Goal: Navigation & Orientation: Find specific page/section

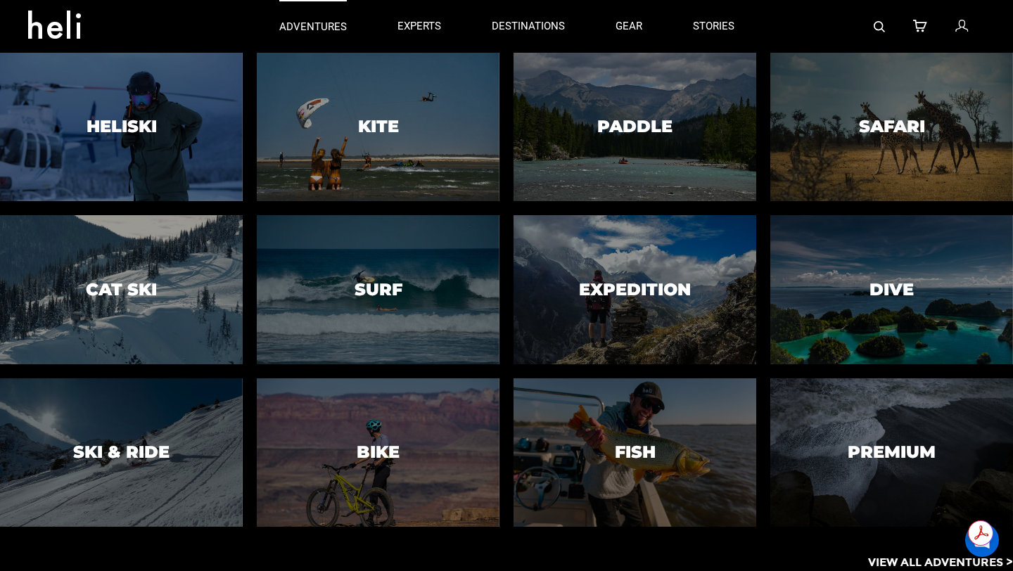
click at [330, 31] on p "adventures" at bounding box center [313, 27] width 68 height 15
click at [314, 27] on p "adventures" at bounding box center [313, 27] width 68 height 15
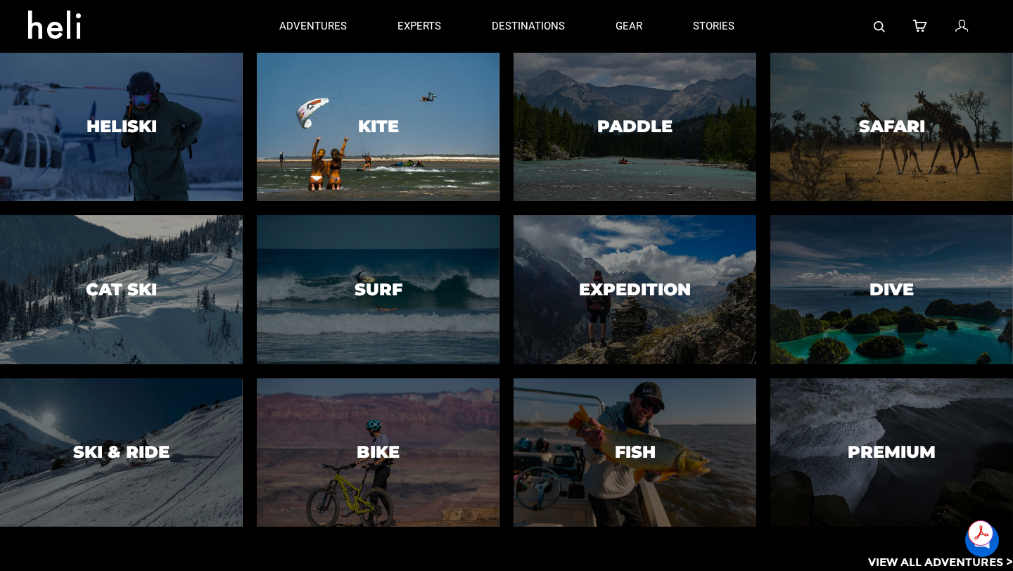
click at [344, 137] on div at bounding box center [379, 127] width 248 height 152
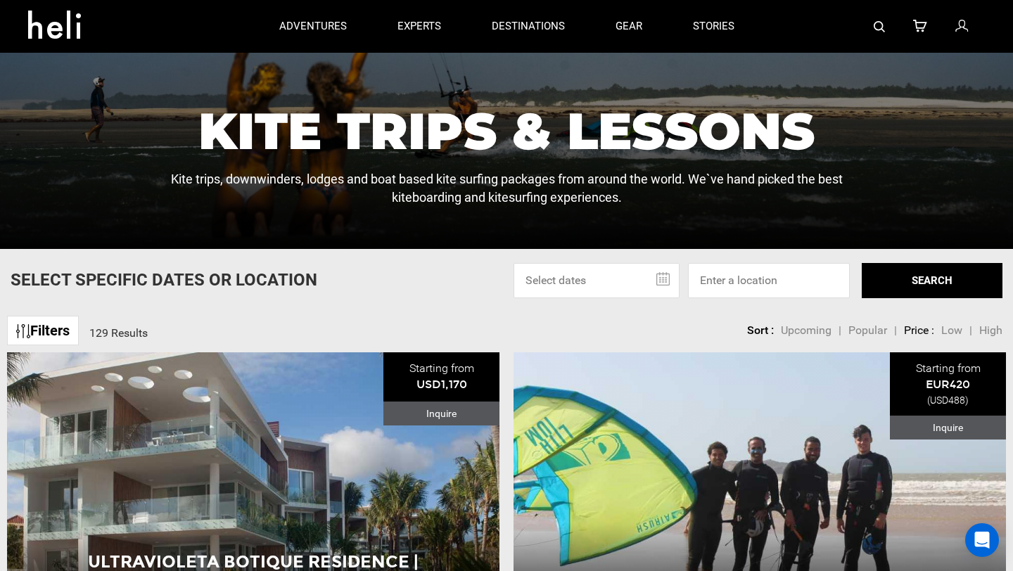
scroll to position [209, 0]
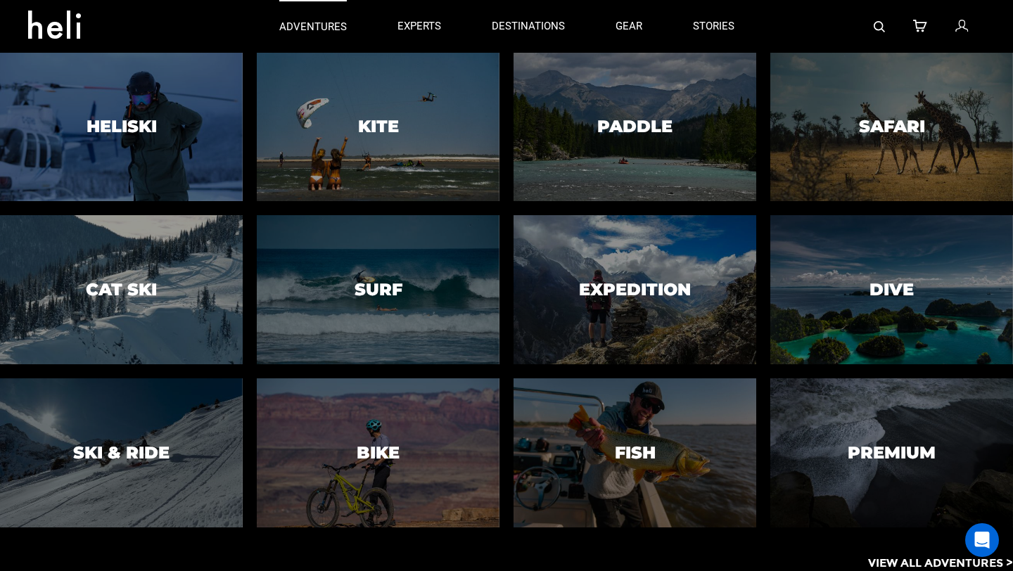
click at [327, 28] on p "adventures" at bounding box center [313, 27] width 68 height 15
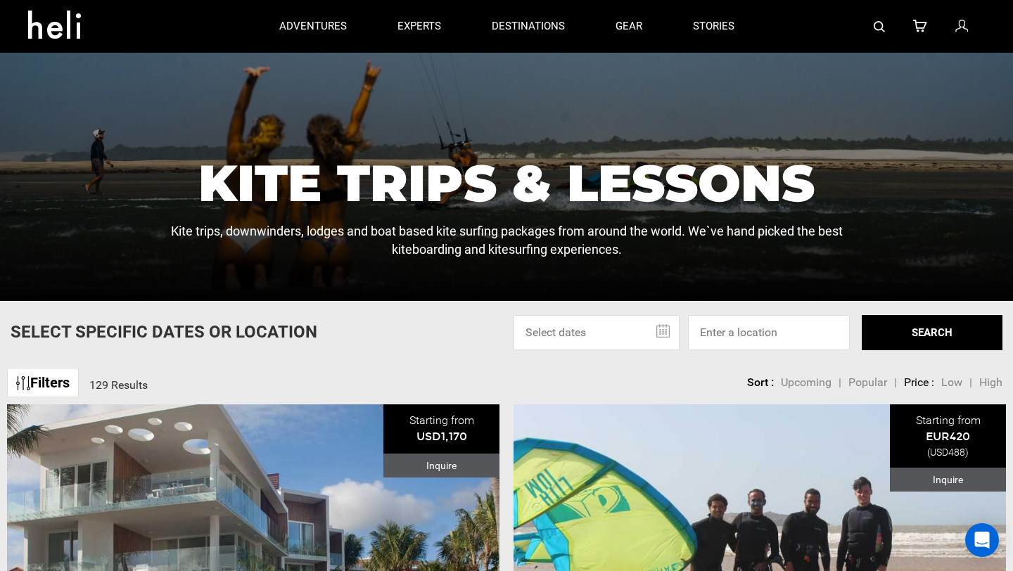
click at [129, 173] on div at bounding box center [506, 72] width 1013 height 457
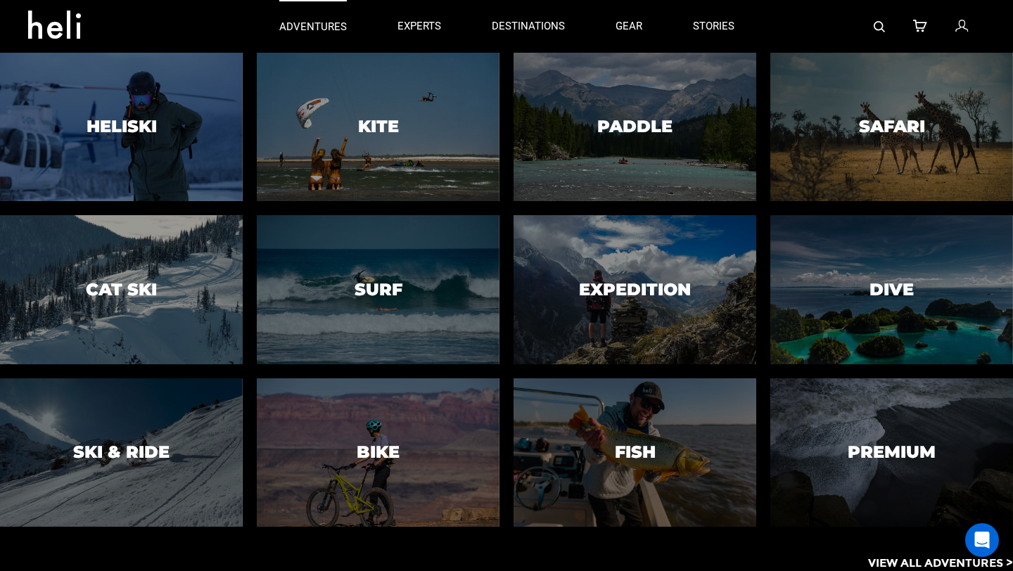
click at [301, 25] on p "adventures" at bounding box center [313, 27] width 68 height 15
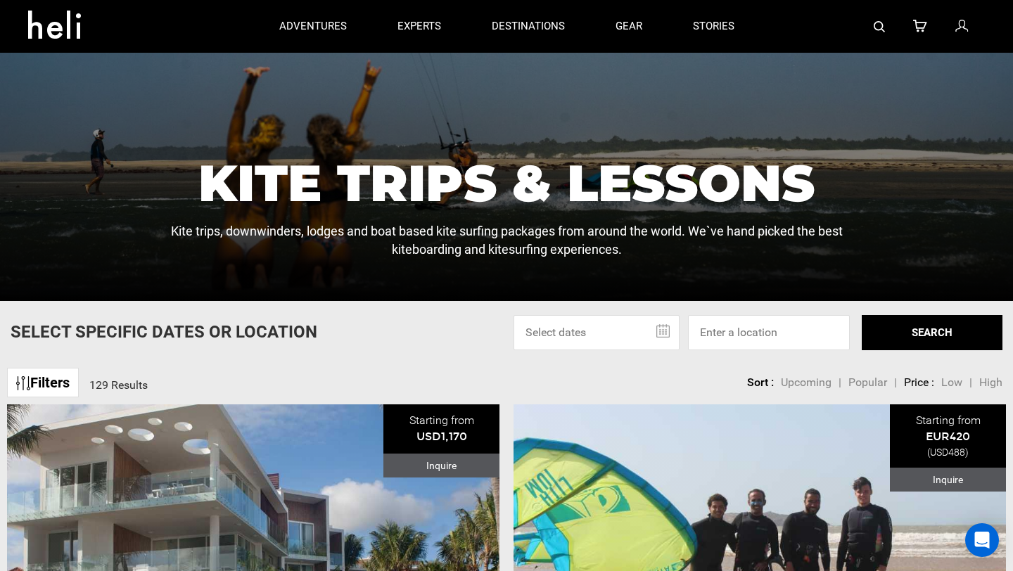
click at [65, 32] on icon at bounding box center [59, 20] width 63 height 23
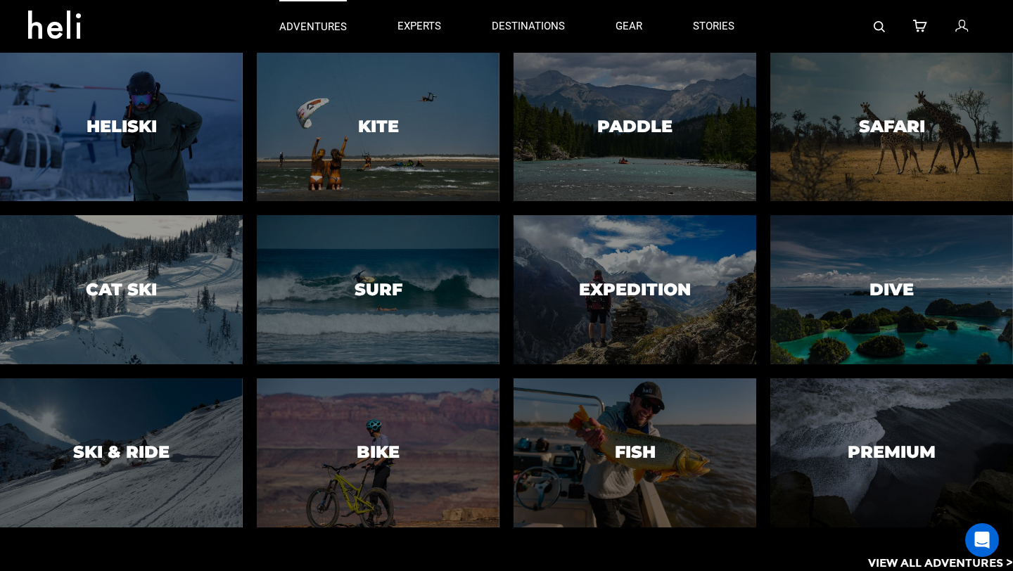
click at [306, 37] on link "adventures" at bounding box center [313, 26] width 68 height 53
click at [287, 38] on link "adventures" at bounding box center [313, 26] width 68 height 53
click at [287, 34] on link "adventures" at bounding box center [313, 26] width 68 height 53
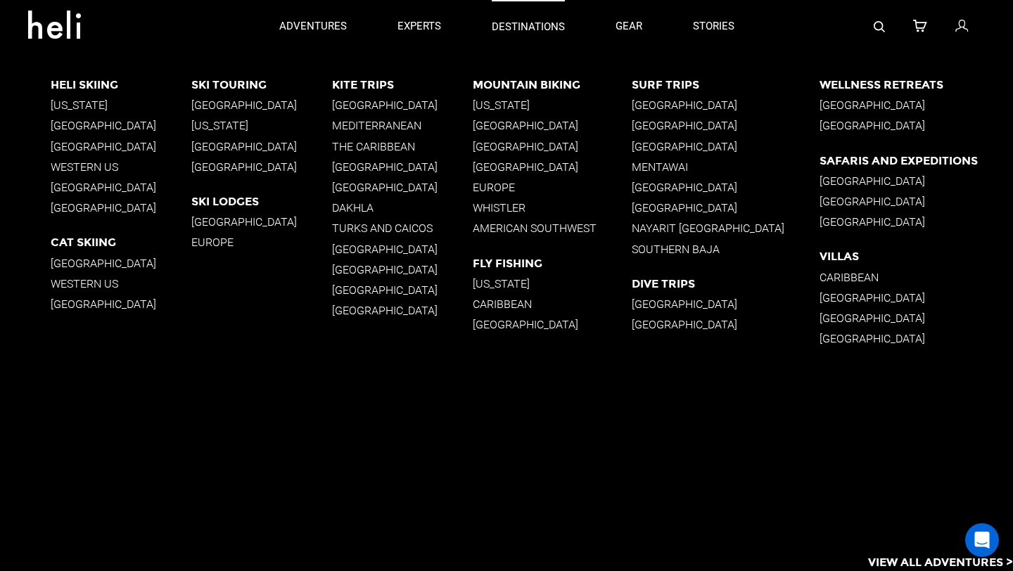
click at [548, 9] on link "destinations" at bounding box center [528, 26] width 73 height 53
click at [539, 27] on p "destinations" at bounding box center [528, 27] width 73 height 15
